Goal: Entertainment & Leisure: Consume media (video, audio)

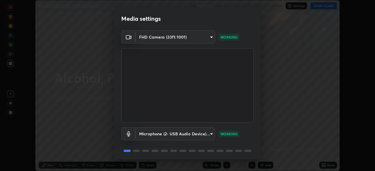
scroll to position [21, 0]
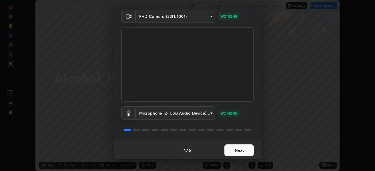
click at [242, 149] on button "Next" at bounding box center [238, 151] width 29 height 12
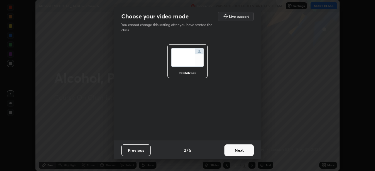
click at [238, 150] on button "Next" at bounding box center [238, 151] width 29 height 12
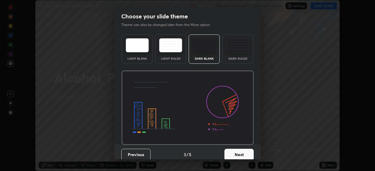
click at [242, 47] on img at bounding box center [237, 45] width 23 height 14
click at [236, 152] on button "Next" at bounding box center [238, 155] width 29 height 12
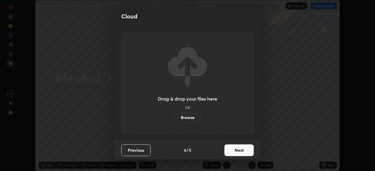
click at [239, 150] on button "Next" at bounding box center [238, 151] width 29 height 12
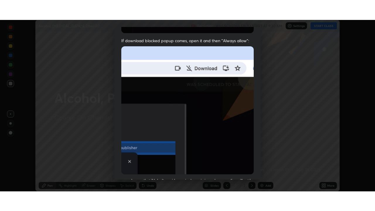
scroll to position [140, 0]
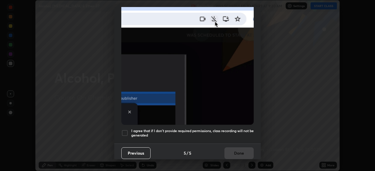
click at [240, 139] on div "Allow "Download multiple files" if prompted: If download blocked popup comes, o…" at bounding box center [187, 20] width 146 height 247
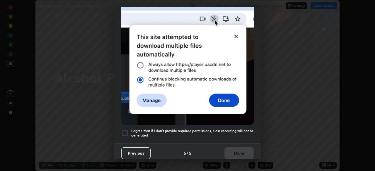
click at [240, 134] on h5 "I agree that if I don't provide required permissions, class recording will not …" at bounding box center [192, 133] width 122 height 9
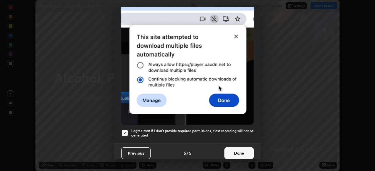
click at [238, 148] on button "Done" at bounding box center [238, 154] width 29 height 12
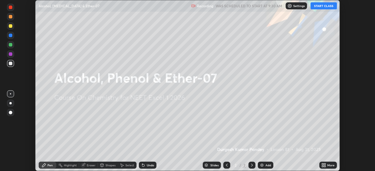
click at [323, 6] on button "START CLASS" at bounding box center [323, 5] width 26 height 7
click at [331, 166] on div "More" at bounding box center [330, 165] width 7 height 3
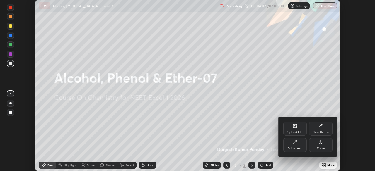
click at [299, 147] on div "Full screen" at bounding box center [295, 148] width 15 height 3
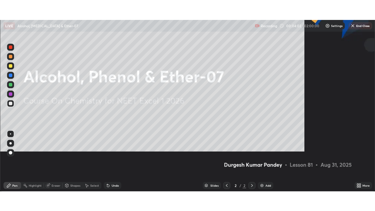
scroll to position [211, 375]
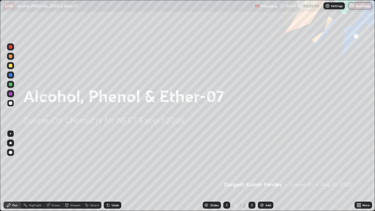
click at [333, 8] on div "Settings" at bounding box center [333, 5] width 21 height 7
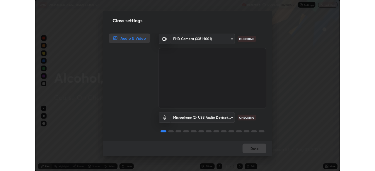
scroll to position [1, 0]
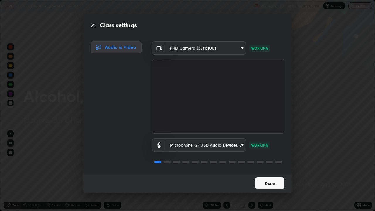
click at [272, 171] on button "Done" at bounding box center [269, 183] width 29 height 12
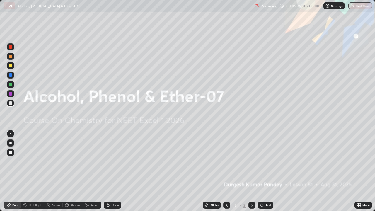
click at [251, 171] on icon at bounding box center [251, 205] width 5 height 5
click at [263, 171] on img at bounding box center [261, 205] width 5 height 5
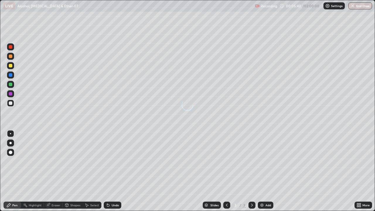
click at [262, 171] on img at bounding box center [261, 205] width 5 height 5
click at [263, 171] on img at bounding box center [261, 205] width 5 height 5
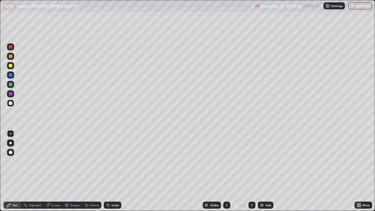
click at [262, 171] on img at bounding box center [261, 205] width 5 height 5
click at [263, 171] on img at bounding box center [261, 205] width 5 height 5
click at [229, 171] on div at bounding box center [226, 204] width 7 height 7
click at [228, 171] on div at bounding box center [226, 204] width 7 height 7
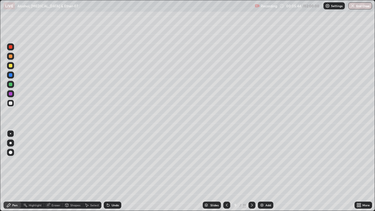
click at [226, 171] on icon at bounding box center [226, 205] width 5 height 5
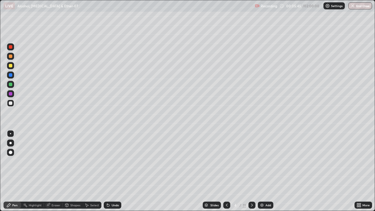
click at [227, 171] on icon at bounding box center [226, 205] width 5 height 5
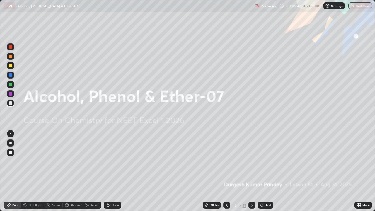
click at [251, 171] on icon at bounding box center [252, 204] width 2 height 3
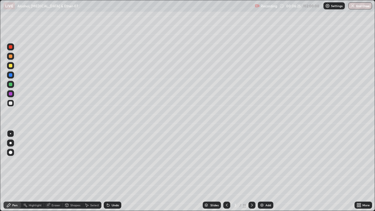
click at [13, 143] on div at bounding box center [10, 142] width 7 height 7
click at [12, 85] on div at bounding box center [11, 85] width 4 height 4
click at [10, 68] on div at bounding box center [10, 65] width 7 height 7
click at [75, 171] on div "Shapes" at bounding box center [75, 204] width 10 height 3
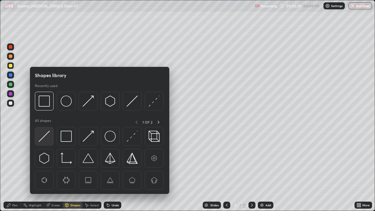
click at [45, 136] on img at bounding box center [44, 136] width 11 height 11
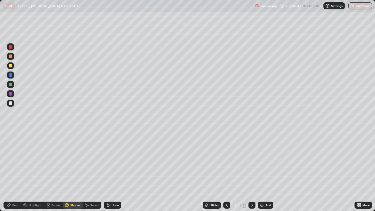
click at [73, 171] on div "Shapes" at bounding box center [75, 204] width 10 height 3
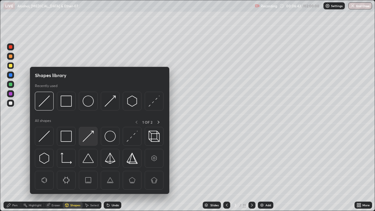
click at [86, 137] on img at bounding box center [88, 136] width 11 height 11
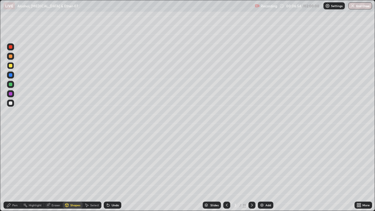
click at [13, 171] on div "Pen" at bounding box center [13, 204] width 18 height 7
click at [11, 57] on div at bounding box center [11, 56] width 4 height 4
click at [10, 103] on div at bounding box center [11, 103] width 4 height 4
click at [12, 65] on div at bounding box center [11, 66] width 4 height 4
click at [11, 46] on div at bounding box center [11, 47] width 4 height 4
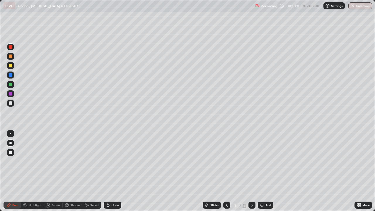
click at [14, 66] on div at bounding box center [10, 65] width 7 height 7
click at [55, 171] on div "Eraser" at bounding box center [53, 204] width 19 height 7
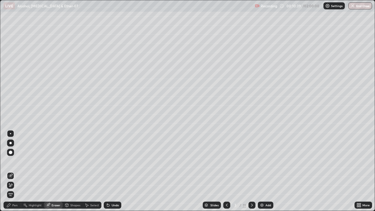
click at [14, 171] on div "Pen" at bounding box center [13, 204] width 18 height 7
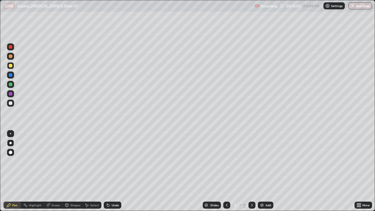
click at [264, 171] on img at bounding box center [261, 205] width 5 height 5
click at [71, 171] on div "Shapes" at bounding box center [75, 204] width 10 height 3
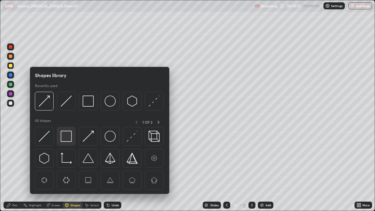
click at [64, 138] on img at bounding box center [66, 136] width 11 height 11
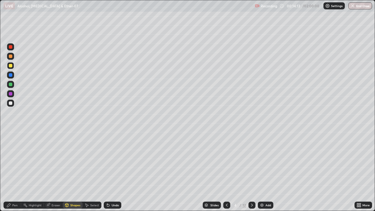
click at [11, 103] on div at bounding box center [11, 103] width 4 height 4
click at [12, 171] on div "Pen" at bounding box center [13, 204] width 18 height 7
click at [73, 171] on div "Shapes" at bounding box center [75, 204] width 10 height 3
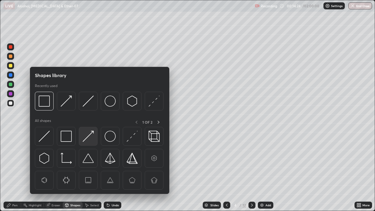
click at [88, 140] on img at bounding box center [88, 136] width 11 height 11
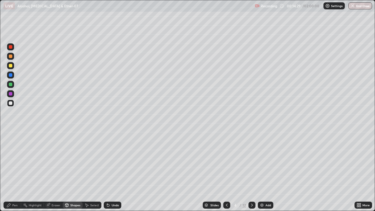
click at [11, 171] on div "Pen" at bounding box center [13, 204] width 18 height 7
click at [11, 66] on div at bounding box center [11, 66] width 4 height 4
click at [11, 94] on div at bounding box center [11, 94] width 4 height 4
click at [11, 66] on div at bounding box center [11, 66] width 4 height 4
click at [13, 104] on div at bounding box center [10, 103] width 7 height 7
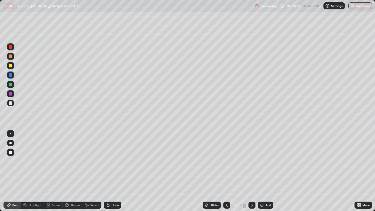
click at [10, 95] on div at bounding box center [11, 94] width 4 height 4
click at [11, 56] on div at bounding box center [11, 56] width 4 height 4
click at [10, 104] on div at bounding box center [11, 103] width 4 height 4
click at [112, 171] on div "Undo" at bounding box center [115, 204] width 7 height 3
click at [227, 171] on icon at bounding box center [226, 205] width 5 height 5
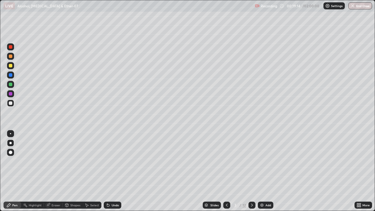
click at [251, 171] on icon at bounding box center [251, 205] width 5 height 5
click at [261, 171] on img at bounding box center [261, 205] width 5 height 5
click at [75, 171] on div "Shapes" at bounding box center [75, 204] width 10 height 3
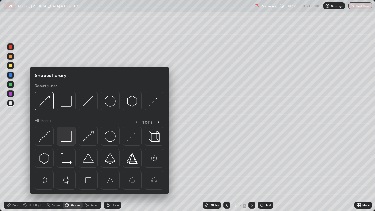
click at [69, 138] on img at bounding box center [66, 136] width 11 height 11
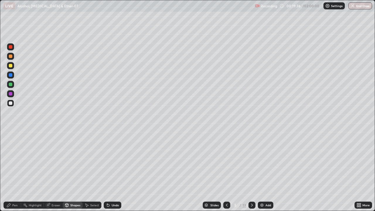
click at [11, 94] on div at bounding box center [11, 94] width 4 height 4
click at [69, 171] on div "Shapes" at bounding box center [73, 204] width 20 height 7
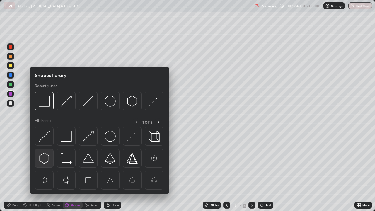
click at [46, 159] on img at bounding box center [44, 158] width 11 height 11
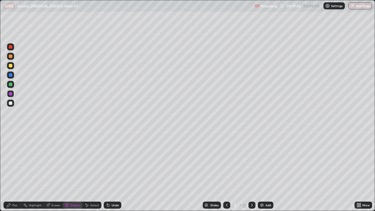
click at [13, 171] on div "Pen" at bounding box center [14, 204] width 5 height 3
click at [11, 84] on div at bounding box center [11, 85] width 4 height 4
click at [74, 171] on div "Shapes" at bounding box center [75, 204] width 10 height 3
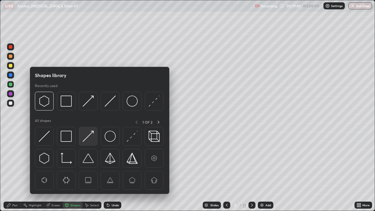
click at [89, 137] on img at bounding box center [88, 136] width 11 height 11
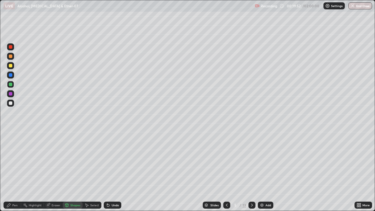
click at [13, 171] on div "Pen" at bounding box center [14, 204] width 5 height 3
click at [10, 68] on div at bounding box center [10, 65] width 7 height 7
click at [11, 66] on div at bounding box center [11, 66] width 4 height 4
click at [13, 95] on div at bounding box center [10, 93] width 7 height 7
click at [112, 171] on div "Undo" at bounding box center [115, 204] width 7 height 3
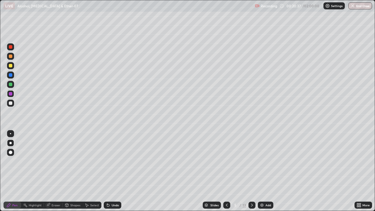
click at [115, 171] on div "Undo" at bounding box center [113, 204] width 18 height 7
click at [113, 171] on div "Undo" at bounding box center [115, 204] width 7 height 3
click at [112, 171] on div "Undo" at bounding box center [115, 204] width 7 height 3
click at [110, 171] on div "Undo" at bounding box center [113, 204] width 18 height 7
click at [12, 48] on div at bounding box center [11, 47] width 4 height 4
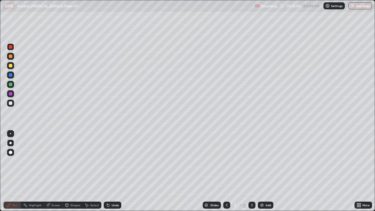
click at [73, 171] on div "Shapes" at bounding box center [75, 204] width 10 height 3
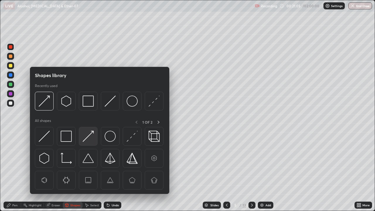
click at [88, 141] on img at bounding box center [88, 136] width 11 height 11
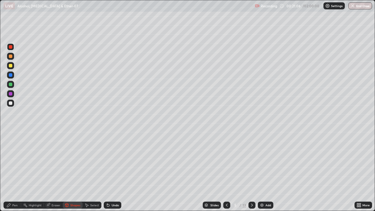
click at [11, 66] on div at bounding box center [11, 66] width 4 height 4
click at [12, 104] on div at bounding box center [11, 103] width 4 height 4
click at [14, 171] on div "Pen" at bounding box center [13, 204] width 18 height 7
click at [262, 171] on img at bounding box center [261, 205] width 5 height 5
click at [73, 171] on div "Shapes" at bounding box center [75, 204] width 10 height 3
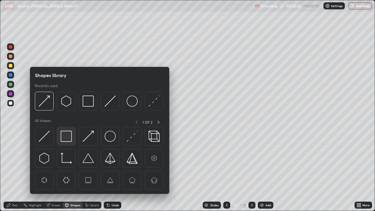
click at [69, 135] on img at bounding box center [66, 136] width 11 height 11
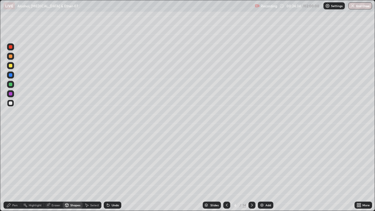
click at [11, 85] on div at bounding box center [11, 85] width 4 height 4
click at [13, 171] on div "Pen" at bounding box center [13, 204] width 18 height 7
click at [11, 66] on div at bounding box center [11, 66] width 4 height 4
click at [76, 171] on div "Shapes" at bounding box center [75, 204] width 10 height 3
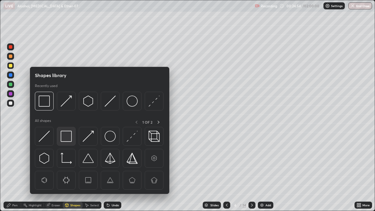
click at [67, 137] on img at bounding box center [66, 136] width 11 height 11
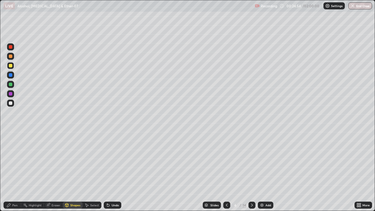
click at [11, 103] on div at bounding box center [11, 103] width 4 height 4
click at [16, 171] on div "Pen" at bounding box center [13, 204] width 18 height 7
click at [12, 94] on div at bounding box center [11, 94] width 4 height 4
click at [72, 171] on div "Shapes" at bounding box center [75, 204] width 10 height 3
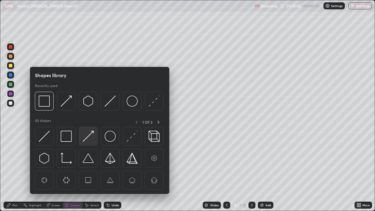
click at [90, 140] on img at bounding box center [88, 136] width 11 height 11
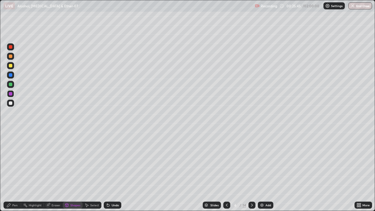
click at [14, 171] on div "Pen" at bounding box center [14, 204] width 5 height 3
click at [113, 171] on div "Undo" at bounding box center [115, 204] width 7 height 3
click at [110, 171] on div "Undo" at bounding box center [113, 204] width 18 height 7
click at [114, 171] on div "Undo" at bounding box center [115, 204] width 7 height 3
click at [74, 171] on div "Shapes" at bounding box center [75, 204] width 10 height 3
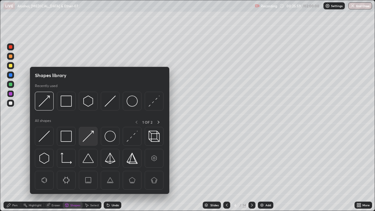
click at [90, 139] on img at bounding box center [88, 136] width 11 height 11
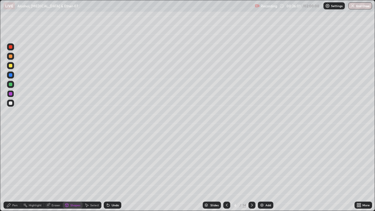
click at [12, 171] on div "Pen" at bounding box center [13, 204] width 18 height 7
click at [112, 171] on div "Undo" at bounding box center [115, 204] width 7 height 3
click at [114, 171] on div "Undo" at bounding box center [115, 204] width 7 height 3
click at [11, 66] on div at bounding box center [11, 66] width 4 height 4
click at [264, 171] on div "Add" at bounding box center [266, 204] width 16 height 7
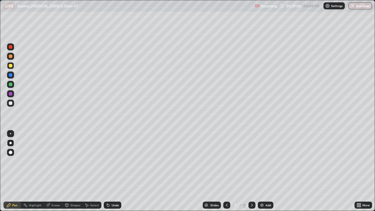
click at [115, 171] on div "Undo" at bounding box center [113, 204] width 18 height 7
click at [74, 171] on div "Shapes" at bounding box center [75, 204] width 10 height 3
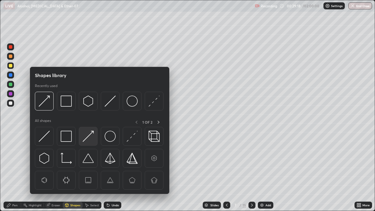
click at [88, 136] on img at bounding box center [88, 136] width 11 height 11
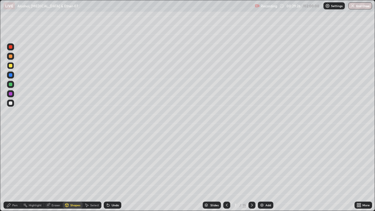
click at [11, 87] on div at bounding box center [10, 84] width 7 height 7
click at [115, 171] on div "Undo" at bounding box center [113, 204] width 18 height 7
click at [11, 171] on div "Pen" at bounding box center [13, 204] width 18 height 7
click at [76, 171] on div "Shapes" at bounding box center [75, 204] width 10 height 3
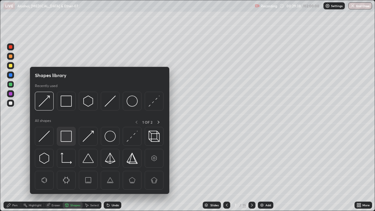
click at [68, 137] on img at bounding box center [66, 136] width 11 height 11
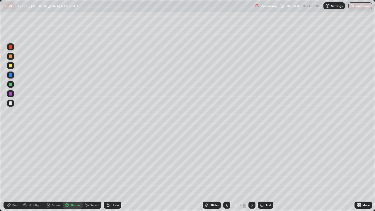
click at [13, 171] on div "Pen" at bounding box center [13, 204] width 18 height 7
click at [11, 103] on div at bounding box center [11, 103] width 4 height 4
click at [11, 67] on div at bounding box center [11, 66] width 4 height 4
click at [11, 94] on div at bounding box center [11, 94] width 4 height 4
click at [9, 87] on div at bounding box center [10, 84] width 7 height 7
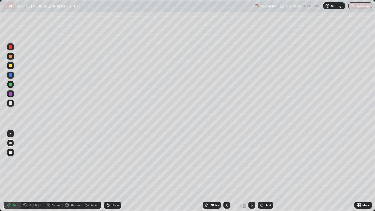
click at [262, 171] on img at bounding box center [261, 205] width 5 height 5
click at [76, 171] on div "Shapes" at bounding box center [75, 204] width 10 height 3
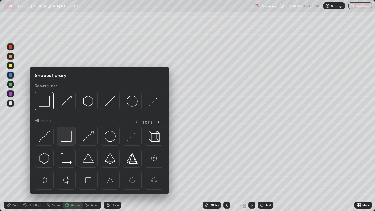
click at [70, 137] on img at bounding box center [66, 136] width 11 height 11
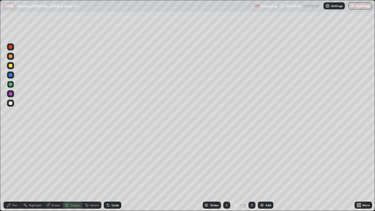
click at [13, 105] on div at bounding box center [10, 103] width 7 height 7
click at [94, 171] on div "Select" at bounding box center [94, 204] width 9 height 3
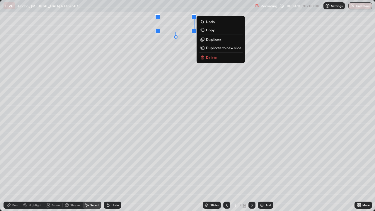
click at [143, 43] on div "0 ° Undo Copy Duplicate Duplicate to new slide Delete" at bounding box center [187, 105] width 374 height 210
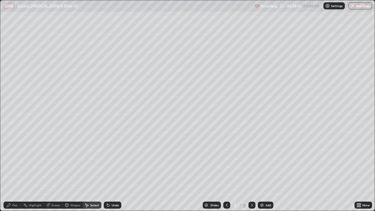
click at [17, 171] on div "Pen" at bounding box center [14, 204] width 5 height 3
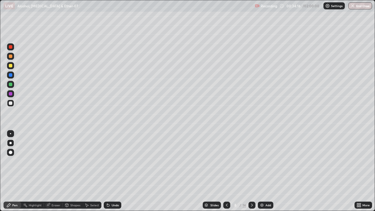
click at [73, 171] on div "Shapes" at bounding box center [75, 204] width 10 height 3
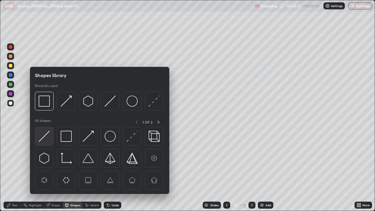
click at [48, 140] on img at bounding box center [44, 136] width 11 height 11
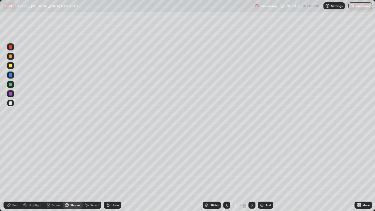
click at [11, 171] on div "Pen" at bounding box center [13, 204] width 18 height 7
click at [11, 85] on div at bounding box center [11, 85] width 4 height 4
click at [112, 171] on div "Undo" at bounding box center [115, 204] width 7 height 3
click at [113, 171] on div "Undo" at bounding box center [115, 204] width 7 height 3
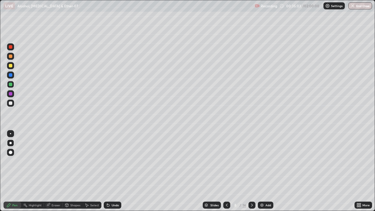
click at [73, 171] on div "Shapes" at bounding box center [75, 204] width 10 height 3
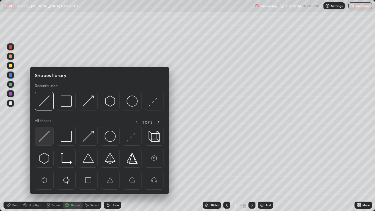
click at [48, 135] on img at bounding box center [44, 136] width 11 height 11
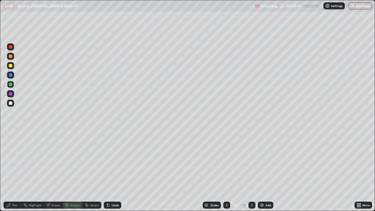
click at [14, 171] on div "Pen" at bounding box center [13, 204] width 18 height 7
click at [10, 102] on div at bounding box center [11, 103] width 4 height 4
click at [11, 66] on div at bounding box center [11, 66] width 4 height 4
click at [75, 171] on div "Shapes" at bounding box center [75, 204] width 10 height 3
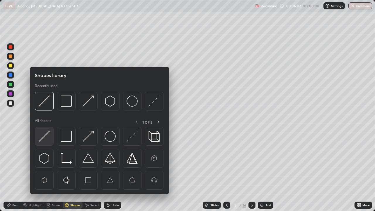
click at [47, 138] on img at bounding box center [44, 136] width 11 height 11
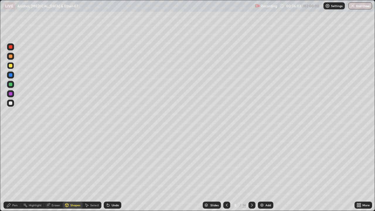
click at [12, 104] on div at bounding box center [11, 103] width 4 height 4
click at [15, 171] on div "Pen" at bounding box center [14, 204] width 5 height 3
click at [10, 66] on div at bounding box center [11, 66] width 4 height 4
click at [8, 102] on div at bounding box center [10, 103] width 7 height 7
click at [9, 95] on div at bounding box center [11, 94] width 4 height 4
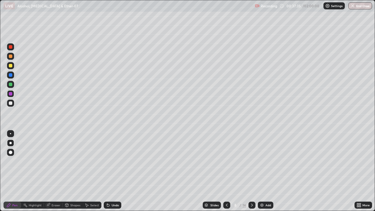
click at [11, 103] on div at bounding box center [11, 103] width 4 height 4
click at [73, 171] on div "Shapes" at bounding box center [75, 204] width 10 height 3
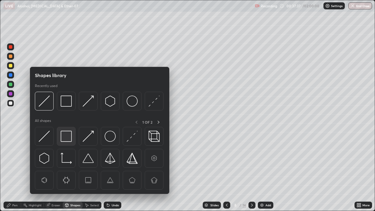
click at [68, 138] on img at bounding box center [66, 136] width 11 height 11
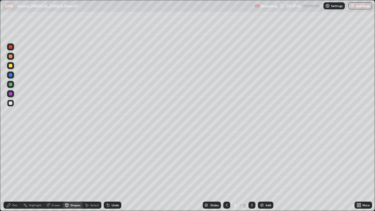
click at [71, 171] on div "Shapes" at bounding box center [75, 204] width 10 height 3
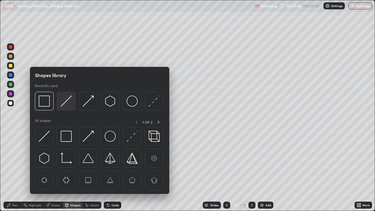
click at [68, 102] on img at bounding box center [66, 100] width 11 height 11
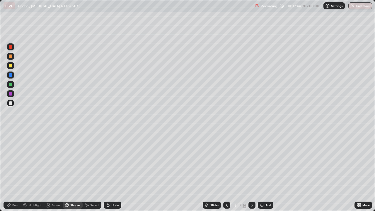
click at [11, 66] on div at bounding box center [11, 66] width 4 height 4
click at [11, 171] on icon at bounding box center [8, 205] width 5 height 5
click at [11, 102] on div at bounding box center [11, 103] width 4 height 4
click at [11, 134] on div at bounding box center [10, 133] width 1 height 1
click at [11, 143] on div at bounding box center [10, 143] width 2 height 2
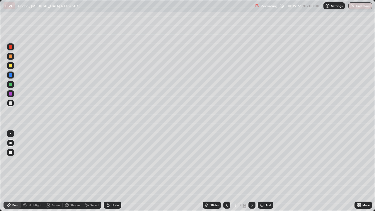
click at [11, 66] on div at bounding box center [11, 66] width 4 height 4
click at [11, 65] on div at bounding box center [11, 66] width 4 height 4
click at [10, 48] on div at bounding box center [11, 47] width 4 height 4
click at [267, 171] on div "Add" at bounding box center [268, 204] width 6 height 3
click at [73, 171] on div "Shapes" at bounding box center [75, 204] width 10 height 3
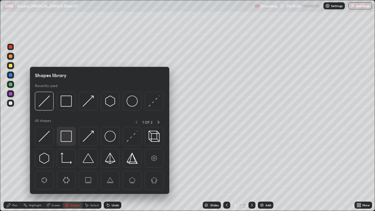
click at [69, 136] on img at bounding box center [66, 136] width 11 height 11
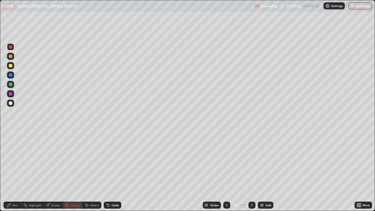
click at [11, 95] on div at bounding box center [11, 94] width 4 height 4
click at [14, 171] on div "Pen" at bounding box center [14, 204] width 5 height 3
click at [76, 171] on div "Shapes" at bounding box center [75, 204] width 10 height 3
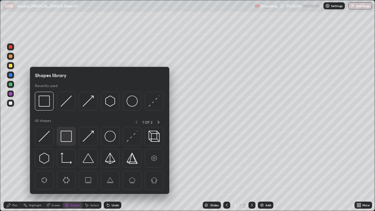
click at [70, 137] on img at bounding box center [66, 136] width 11 height 11
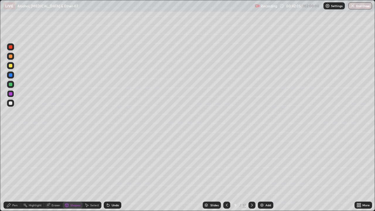
click at [11, 105] on div at bounding box center [10, 103] width 7 height 7
click at [11, 171] on icon at bounding box center [8, 205] width 5 height 5
click at [73, 171] on div "Shapes" at bounding box center [75, 204] width 10 height 3
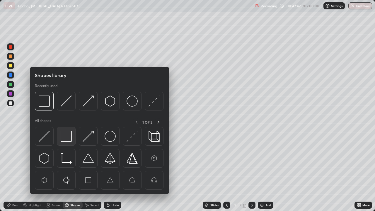
click at [68, 136] on img at bounding box center [66, 136] width 11 height 11
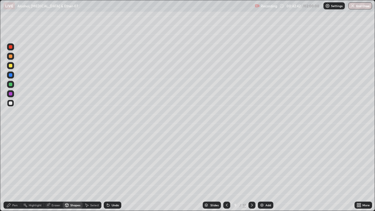
click at [11, 94] on div at bounding box center [11, 94] width 4 height 4
click at [9, 103] on div at bounding box center [11, 103] width 4 height 4
click at [9, 171] on div "Pen" at bounding box center [13, 204] width 18 height 7
click at [10, 66] on div at bounding box center [11, 66] width 4 height 4
click at [11, 94] on div at bounding box center [11, 94] width 4 height 4
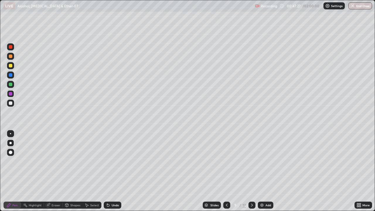
click at [265, 171] on div "Add" at bounding box center [268, 204] width 6 height 3
click at [74, 171] on div "Shapes" at bounding box center [75, 204] width 10 height 3
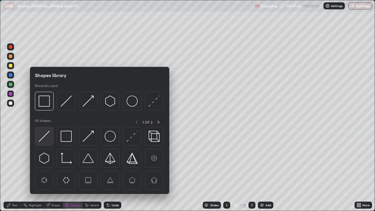
click at [42, 134] on img at bounding box center [44, 136] width 11 height 11
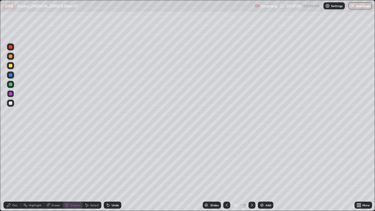
click at [12, 66] on div at bounding box center [11, 66] width 4 height 4
click at [12, 171] on div "Pen" at bounding box center [13, 204] width 18 height 7
click at [112, 171] on div "Undo" at bounding box center [115, 204] width 7 height 3
click at [9, 102] on div at bounding box center [11, 103] width 4 height 4
click at [11, 84] on div at bounding box center [11, 85] width 4 height 4
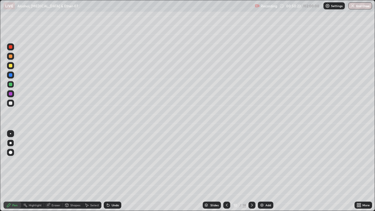
click at [10, 105] on div at bounding box center [10, 103] width 7 height 7
click at [11, 94] on div at bounding box center [11, 94] width 4 height 4
click at [11, 66] on div at bounding box center [11, 66] width 4 height 4
click at [11, 103] on div at bounding box center [11, 103] width 4 height 4
click at [11, 134] on div at bounding box center [10, 133] width 1 height 1
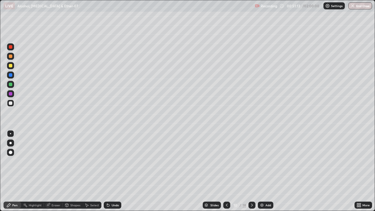
click at [112, 171] on div "Undo" at bounding box center [115, 204] width 7 height 3
click at [110, 171] on div "Undo" at bounding box center [113, 204] width 18 height 7
click at [10, 66] on div at bounding box center [11, 66] width 4 height 4
click at [11, 49] on div at bounding box center [10, 46] width 7 height 7
click at [11, 84] on div at bounding box center [11, 85] width 4 height 4
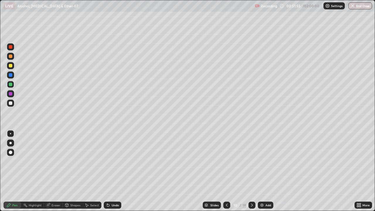
click at [11, 143] on div at bounding box center [10, 143] width 2 height 2
click at [226, 171] on icon at bounding box center [226, 205] width 5 height 5
click at [251, 171] on icon at bounding box center [251, 205] width 5 height 5
click at [263, 171] on img at bounding box center [261, 205] width 5 height 5
click at [75, 171] on div "Shapes" at bounding box center [73, 204] width 20 height 7
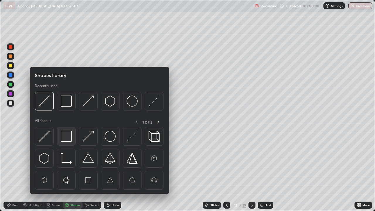
click at [66, 133] on img at bounding box center [66, 136] width 11 height 11
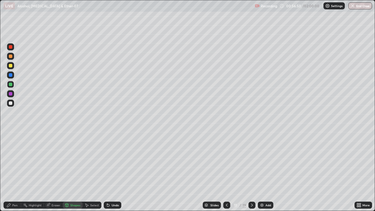
click at [11, 95] on div at bounding box center [11, 94] width 4 height 4
click at [15, 171] on div "Pen" at bounding box center [14, 204] width 5 height 3
click at [69, 171] on div "Shapes" at bounding box center [73, 204] width 20 height 7
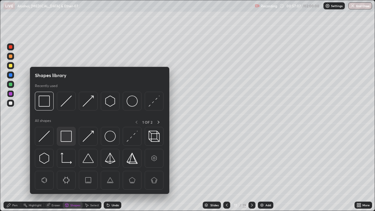
click at [65, 138] on img at bounding box center [66, 136] width 11 height 11
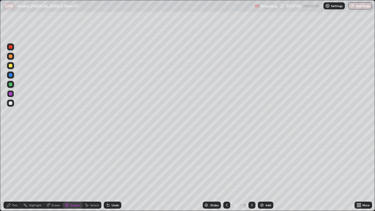
click at [10, 105] on div at bounding box center [10, 103] width 7 height 7
click at [73, 171] on div "Shapes" at bounding box center [75, 204] width 10 height 3
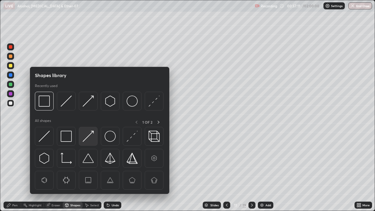
click at [85, 139] on img at bounding box center [88, 136] width 11 height 11
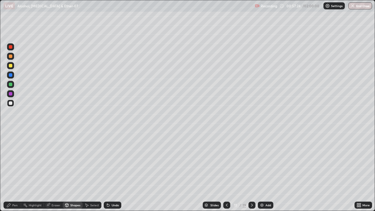
click at [112, 171] on div "Undo" at bounding box center [115, 204] width 7 height 3
click at [11, 171] on icon at bounding box center [8, 205] width 5 height 5
click at [11, 65] on div at bounding box center [11, 66] width 4 height 4
click at [10, 85] on div at bounding box center [11, 85] width 4 height 4
click at [12, 96] on div at bounding box center [10, 93] width 7 height 7
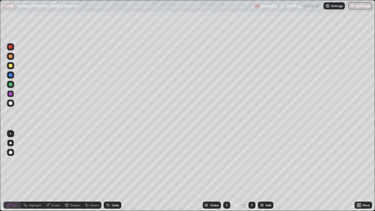
click at [10, 105] on div at bounding box center [10, 103] width 7 height 7
click at [13, 85] on div at bounding box center [10, 84] width 7 height 7
click at [260, 171] on img at bounding box center [261, 205] width 5 height 5
click at [76, 171] on div "Shapes" at bounding box center [73, 204] width 20 height 7
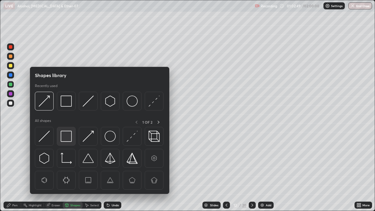
click at [67, 134] on img at bounding box center [66, 136] width 11 height 11
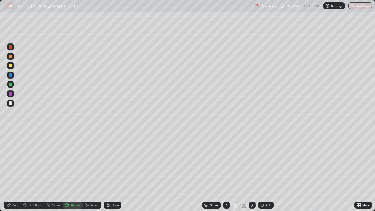
click at [13, 94] on div at bounding box center [10, 93] width 7 height 7
click at [12, 171] on div "Pen" at bounding box center [13, 204] width 18 height 7
click at [11, 67] on div at bounding box center [11, 66] width 4 height 4
click at [11, 104] on div at bounding box center [11, 103] width 4 height 4
click at [10, 68] on div at bounding box center [10, 65] width 7 height 7
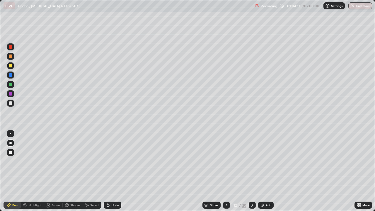
click at [10, 57] on div at bounding box center [11, 56] width 4 height 4
click at [10, 95] on div at bounding box center [11, 94] width 4 height 4
click at [11, 103] on div at bounding box center [11, 103] width 4 height 4
click at [113, 171] on div "Undo" at bounding box center [115, 204] width 7 height 3
click at [267, 171] on div "Add" at bounding box center [269, 204] width 6 height 3
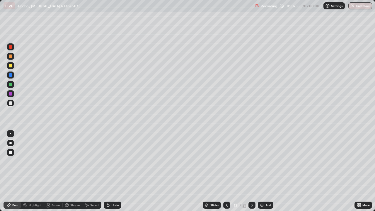
click at [78, 171] on div "Shapes" at bounding box center [75, 204] width 10 height 3
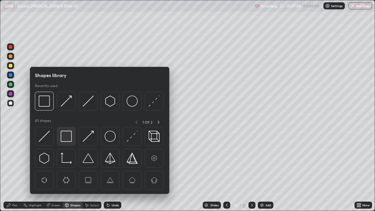
click at [70, 137] on img at bounding box center [66, 136] width 11 height 11
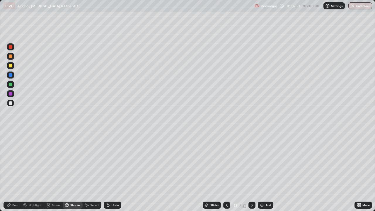
click at [92, 171] on div "Select" at bounding box center [92, 204] width 19 height 7
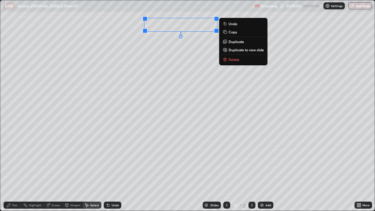
click at [154, 42] on div "0 ° Undo Copy Duplicate Duplicate to new slide Delete" at bounding box center [187, 105] width 374 height 210
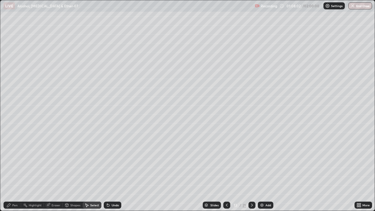
click at [78, 171] on div "Shapes" at bounding box center [75, 204] width 10 height 3
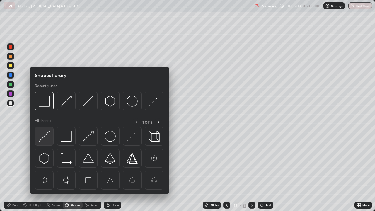
click at [47, 136] on img at bounding box center [44, 136] width 11 height 11
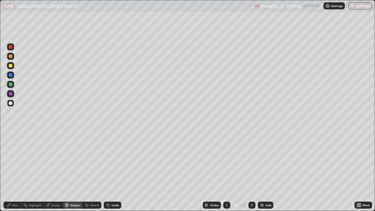
click at [10, 95] on div at bounding box center [11, 94] width 4 height 4
click at [11, 171] on icon at bounding box center [8, 205] width 5 height 5
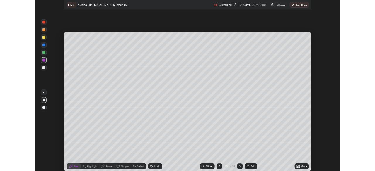
scroll to position [29107, 28904]
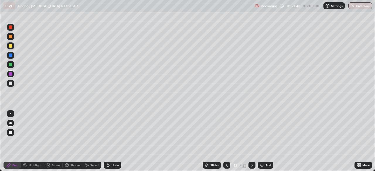
scroll to position [211, 375]
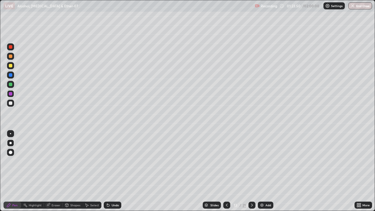
click at [110, 171] on div "Undo" at bounding box center [113, 204] width 18 height 7
click at [112, 171] on div "Undo" at bounding box center [115, 204] width 7 height 3
click at [70, 171] on div "Shapes" at bounding box center [73, 204] width 20 height 7
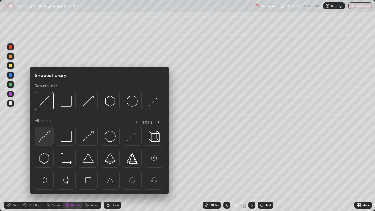
click at [45, 135] on img at bounding box center [44, 136] width 11 height 11
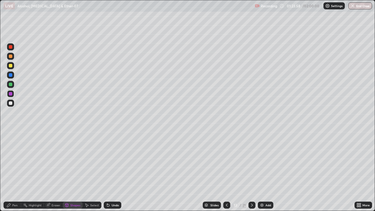
click at [15, 171] on div "Pen" at bounding box center [14, 204] width 5 height 3
click at [10, 84] on div at bounding box center [11, 85] width 4 height 4
click at [11, 66] on div at bounding box center [11, 66] width 4 height 4
click at [9, 104] on div at bounding box center [11, 103] width 4 height 4
click at [11, 134] on div at bounding box center [10, 133] width 1 height 1
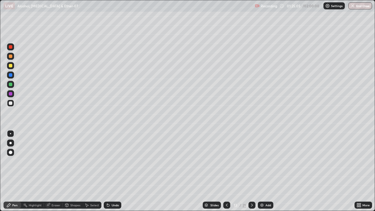
click at [11, 94] on div at bounding box center [11, 94] width 4 height 4
click at [9, 142] on div at bounding box center [10, 142] width 7 height 7
click at [11, 67] on div at bounding box center [11, 66] width 4 height 4
click at [74, 171] on div "Shapes" at bounding box center [75, 204] width 10 height 3
click at [117, 171] on div "Undo" at bounding box center [115, 204] width 7 height 3
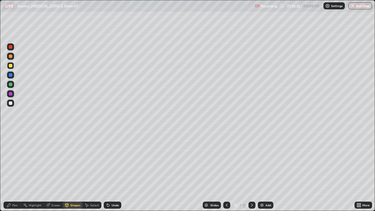
click at [76, 171] on div "Shapes" at bounding box center [75, 204] width 10 height 3
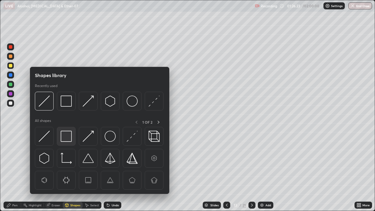
click at [71, 138] on img at bounding box center [66, 136] width 11 height 11
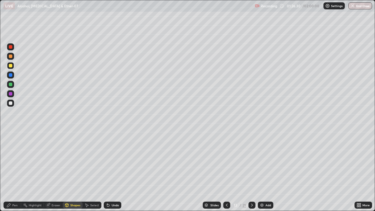
click at [13, 171] on div "Pen" at bounding box center [13, 204] width 18 height 7
click at [12, 101] on div at bounding box center [10, 103] width 7 height 7
click at [11, 94] on div at bounding box center [11, 94] width 4 height 4
click at [76, 171] on div "Shapes" at bounding box center [75, 204] width 10 height 3
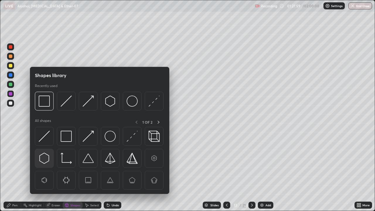
click at [48, 160] on img at bounding box center [44, 158] width 11 height 11
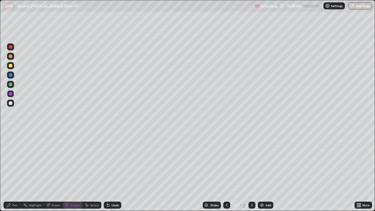
click at [21, 171] on div at bounding box center [21, 205] width 0 height 5
click at [12, 105] on div at bounding box center [10, 103] width 7 height 7
click at [263, 171] on img at bounding box center [261, 205] width 5 height 5
click at [359, 171] on icon at bounding box center [358, 205] width 5 height 5
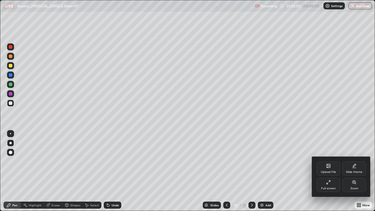
click at [351, 169] on div "Slide theme" at bounding box center [353, 168] width 23 height 14
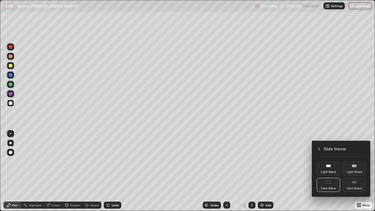
click at [355, 171] on div "Dark Ruled" at bounding box center [353, 185] width 23 height 14
click at [300, 144] on div at bounding box center [187, 105] width 375 height 211
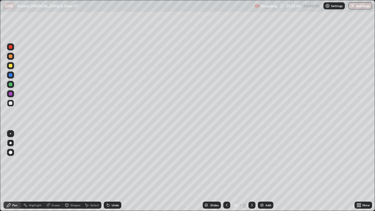
click at [251, 171] on icon at bounding box center [251, 205] width 5 height 5
click at [73, 171] on div "Shapes" at bounding box center [75, 204] width 10 height 3
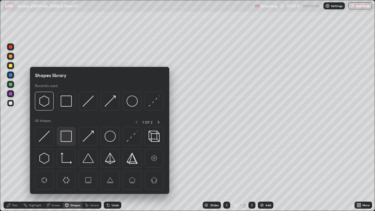
click at [65, 136] on img at bounding box center [66, 136] width 11 height 11
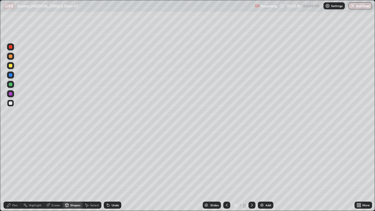
click at [11, 97] on div at bounding box center [10, 93] width 7 height 7
click at [13, 171] on div "Pen" at bounding box center [13, 204] width 18 height 7
click at [71, 171] on div "Shapes" at bounding box center [75, 204] width 10 height 3
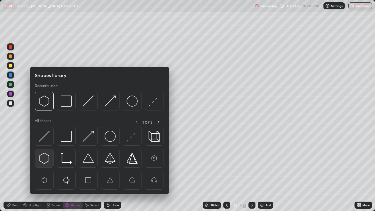
click at [48, 158] on img at bounding box center [44, 158] width 11 height 11
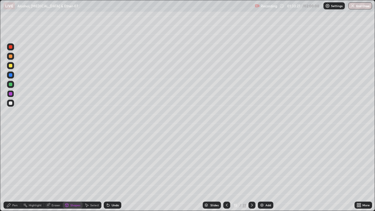
click at [70, 171] on div "Shapes" at bounding box center [75, 204] width 10 height 3
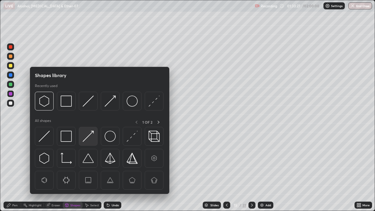
click at [87, 139] on img at bounding box center [88, 136] width 11 height 11
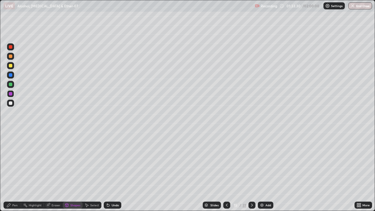
click at [14, 171] on div "Pen" at bounding box center [14, 204] width 5 height 3
click at [11, 103] on div at bounding box center [11, 103] width 4 height 4
click at [11, 66] on div at bounding box center [11, 66] width 4 height 4
click at [113, 171] on div "Undo" at bounding box center [115, 204] width 7 height 3
click at [116, 171] on div "Undo" at bounding box center [115, 204] width 7 height 3
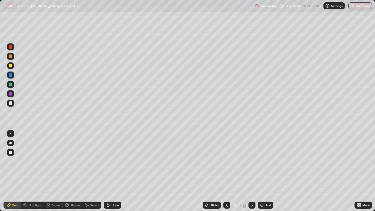
click at [70, 171] on div "Shapes" at bounding box center [73, 204] width 20 height 7
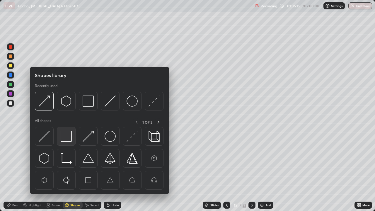
click at [63, 138] on img at bounding box center [66, 136] width 11 height 11
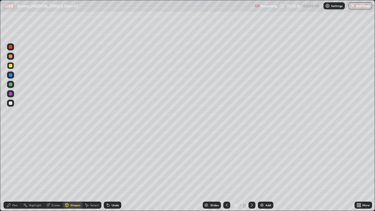
click at [11, 56] on div at bounding box center [11, 56] width 4 height 4
click at [264, 171] on div "Add" at bounding box center [266, 204] width 16 height 7
click at [15, 171] on div "Pen" at bounding box center [13, 204] width 18 height 7
click at [14, 103] on div at bounding box center [10, 103] width 7 height 7
click at [71, 171] on div "Shapes" at bounding box center [75, 204] width 10 height 3
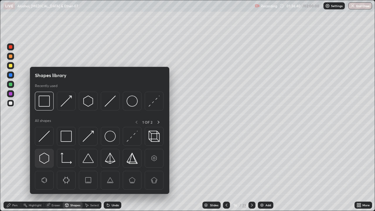
click at [49, 153] on img at bounding box center [44, 158] width 11 height 11
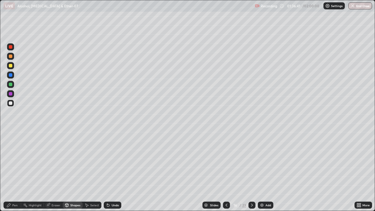
click at [72, 171] on div "Shapes" at bounding box center [73, 204] width 20 height 7
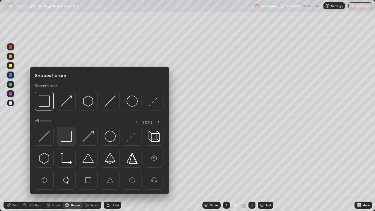
click at [68, 138] on img at bounding box center [66, 136] width 11 height 11
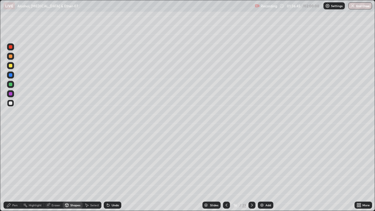
click at [15, 171] on div "Pen" at bounding box center [14, 204] width 5 height 3
click at [10, 68] on div at bounding box center [10, 65] width 7 height 7
click at [73, 171] on div "Shapes" at bounding box center [73, 204] width 20 height 7
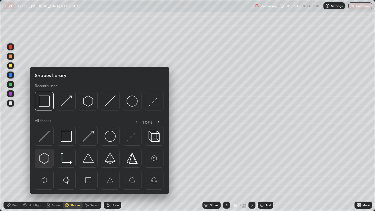
click at [49, 158] on img at bounding box center [44, 158] width 11 height 11
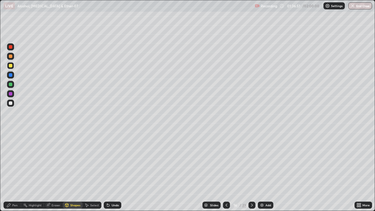
click at [76, 171] on div "Shapes" at bounding box center [75, 204] width 10 height 3
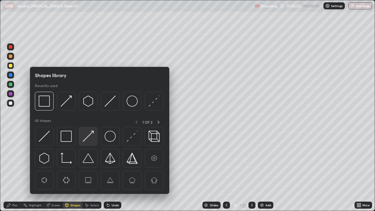
click at [87, 140] on img at bounding box center [88, 136] width 11 height 11
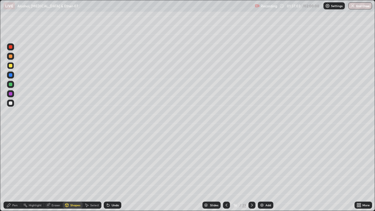
click at [11, 171] on icon at bounding box center [8, 205] width 5 height 5
click at [11, 105] on div at bounding box center [11, 103] width 4 height 4
click at [11, 134] on div at bounding box center [10, 133] width 1 height 1
click at [11, 143] on div at bounding box center [10, 143] width 2 height 2
click at [11, 85] on div at bounding box center [11, 85] width 4 height 4
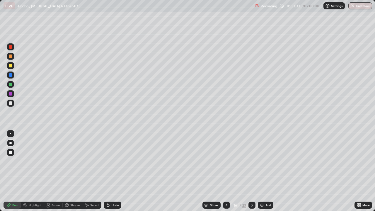
click at [53, 171] on div "Eraser" at bounding box center [53, 204] width 19 height 7
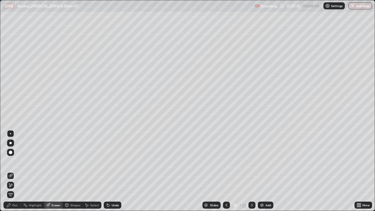
click at [11, 171] on div "Pen" at bounding box center [13, 204] width 18 height 7
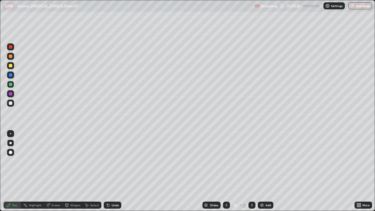
click at [12, 66] on div at bounding box center [11, 66] width 4 height 4
click at [11, 134] on div at bounding box center [10, 133] width 1 height 1
click at [262, 171] on img at bounding box center [261, 205] width 5 height 5
click at [77, 171] on div "Shapes" at bounding box center [75, 204] width 10 height 3
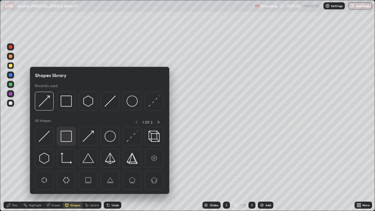
click at [68, 137] on img at bounding box center [66, 136] width 11 height 11
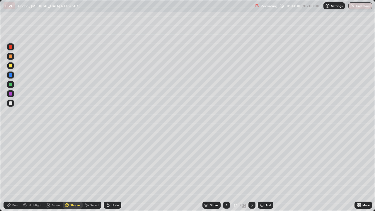
click at [9, 104] on div at bounding box center [11, 103] width 4 height 4
click at [15, 171] on div "Pen" at bounding box center [14, 204] width 5 height 3
click at [11, 146] on div at bounding box center [10, 142] width 7 height 7
click at [10, 66] on div at bounding box center [11, 66] width 4 height 4
click at [77, 171] on div "Shapes" at bounding box center [75, 204] width 10 height 3
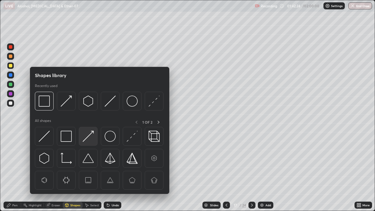
click at [86, 138] on img at bounding box center [88, 136] width 11 height 11
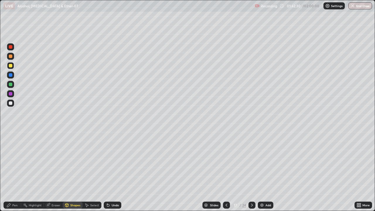
click at [13, 171] on div "Pen" at bounding box center [13, 204] width 18 height 7
click at [9, 95] on div at bounding box center [11, 94] width 4 height 4
click at [11, 85] on div at bounding box center [11, 85] width 4 height 4
click at [11, 68] on div at bounding box center [10, 65] width 7 height 7
click at [228, 171] on icon at bounding box center [226, 205] width 5 height 5
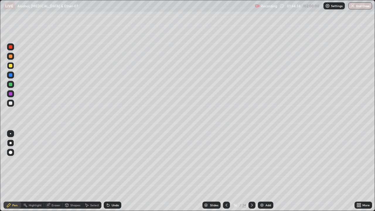
click at [229, 171] on div at bounding box center [226, 204] width 7 height 7
click at [228, 171] on icon at bounding box center [226, 205] width 5 height 5
click at [229, 171] on div at bounding box center [226, 204] width 7 height 7
click at [251, 171] on icon at bounding box center [251, 205] width 5 height 5
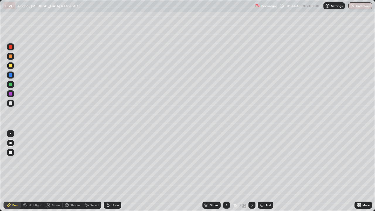
click at [251, 171] on icon at bounding box center [251, 205] width 5 height 5
click at [252, 171] on icon at bounding box center [251, 205] width 5 height 5
click at [365, 6] on button "End Class" at bounding box center [360, 5] width 24 height 7
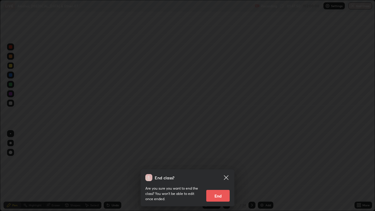
click at [223, 171] on button "End" at bounding box center [217, 196] width 23 height 12
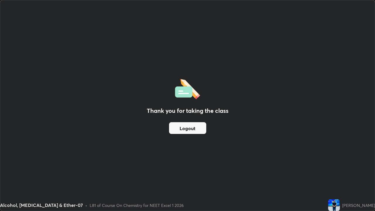
click at [193, 131] on button "Logout" at bounding box center [187, 128] width 37 height 12
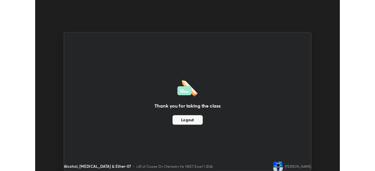
scroll to position [29107, 28904]
